Goal: Navigation & Orientation: Understand site structure

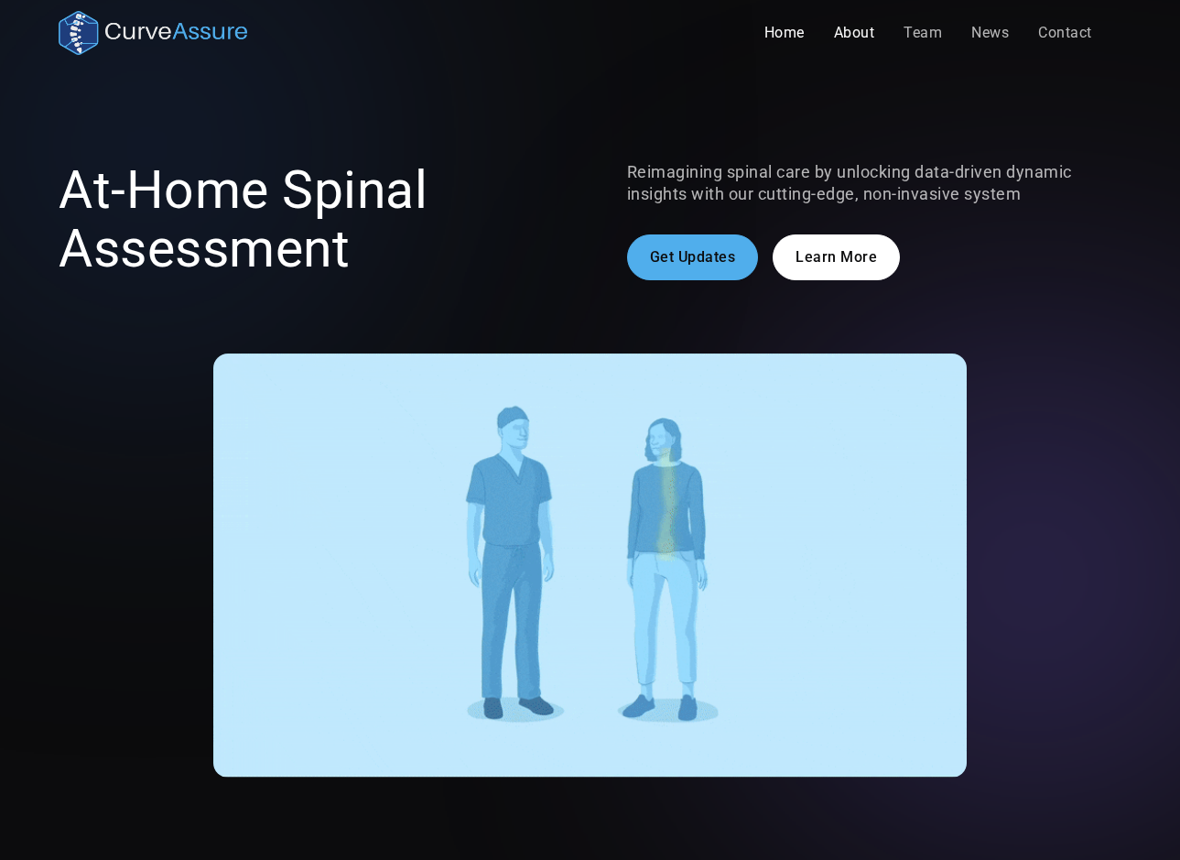
click at [851, 30] on link "About" at bounding box center [855, 33] width 71 height 37
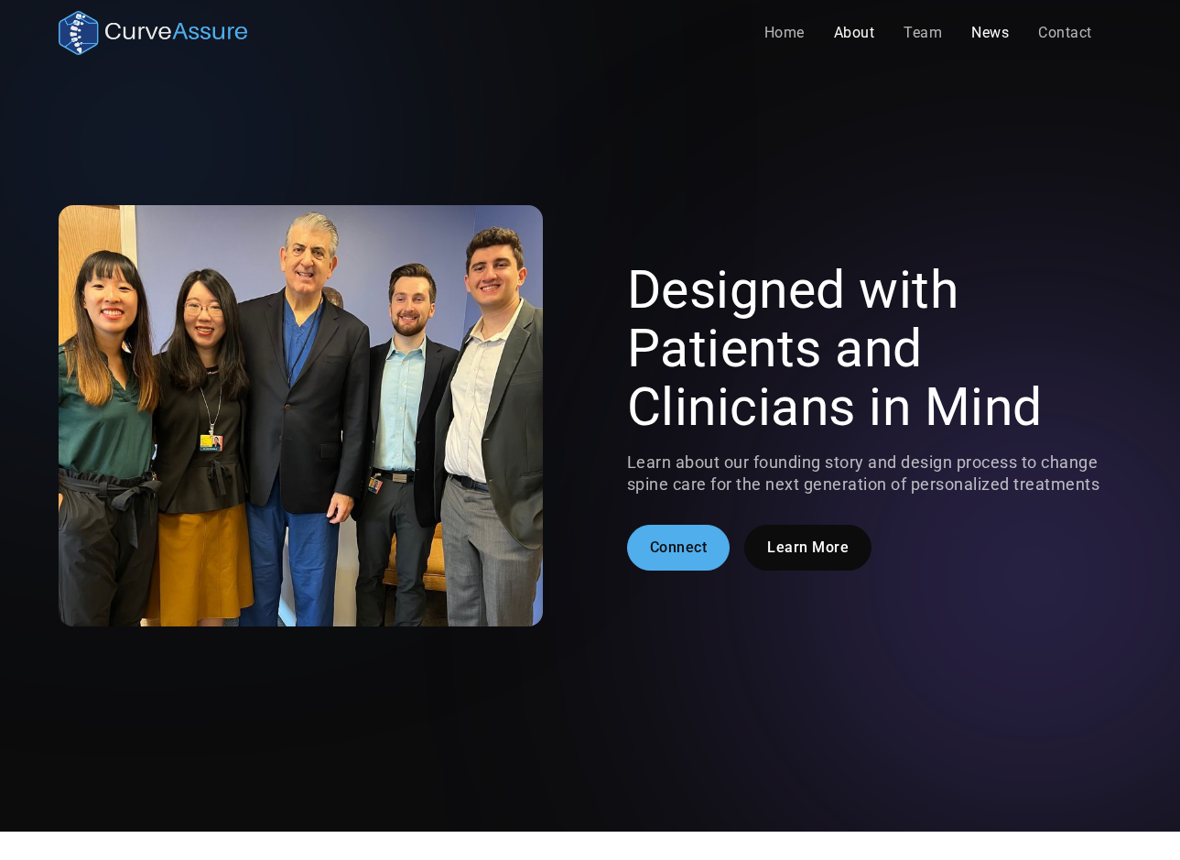
click at [979, 36] on link "News" at bounding box center [990, 33] width 67 height 37
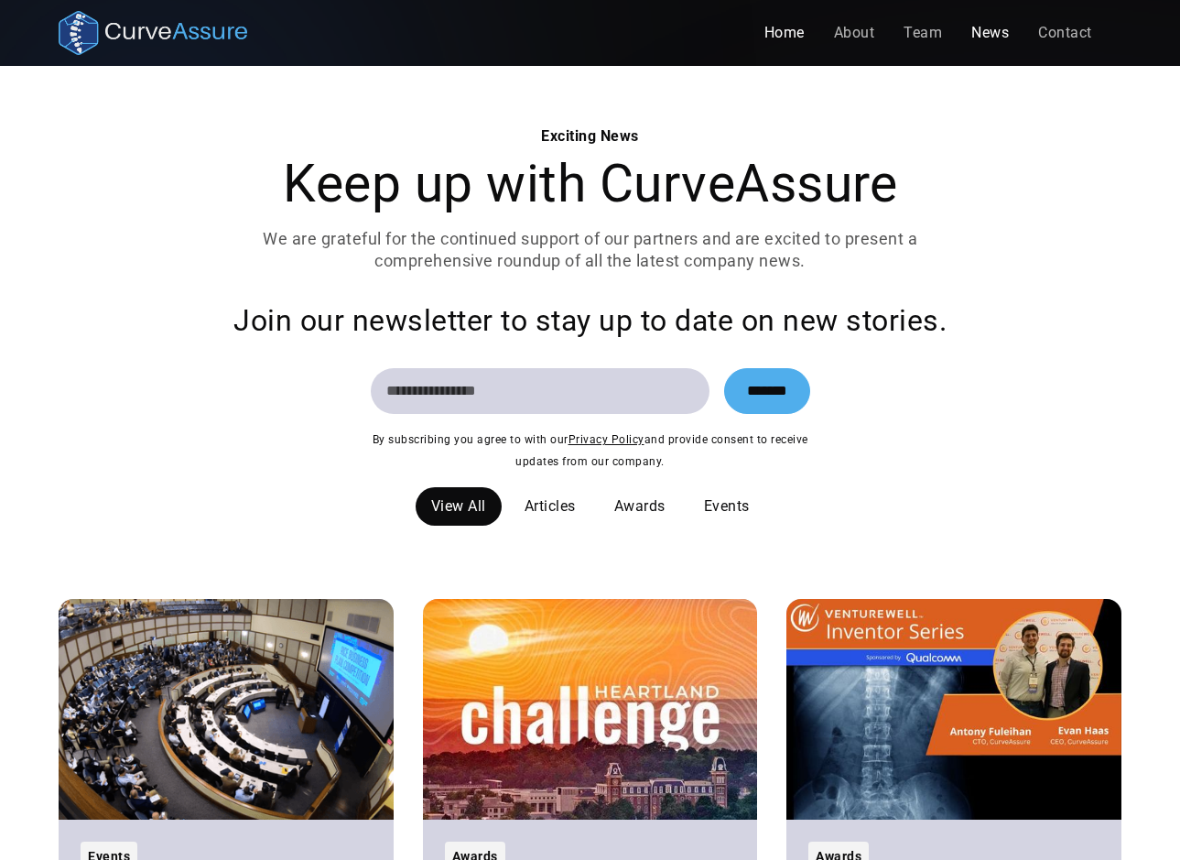
click at [791, 35] on link "Home" at bounding box center [785, 33] width 70 height 37
